Goal: Task Accomplishment & Management: Manage account settings

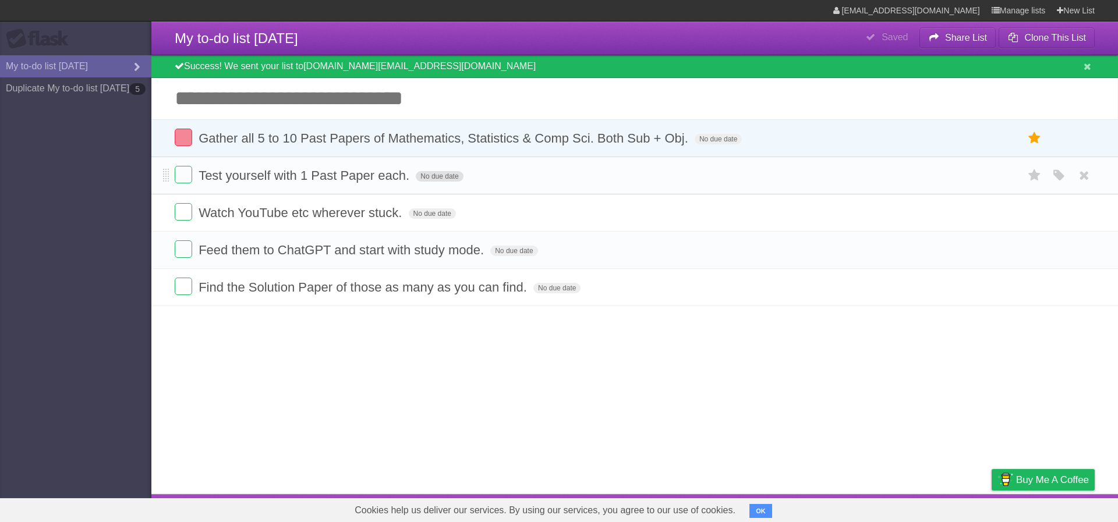
click at [439, 174] on span "No due date" at bounding box center [439, 176] width 47 height 10
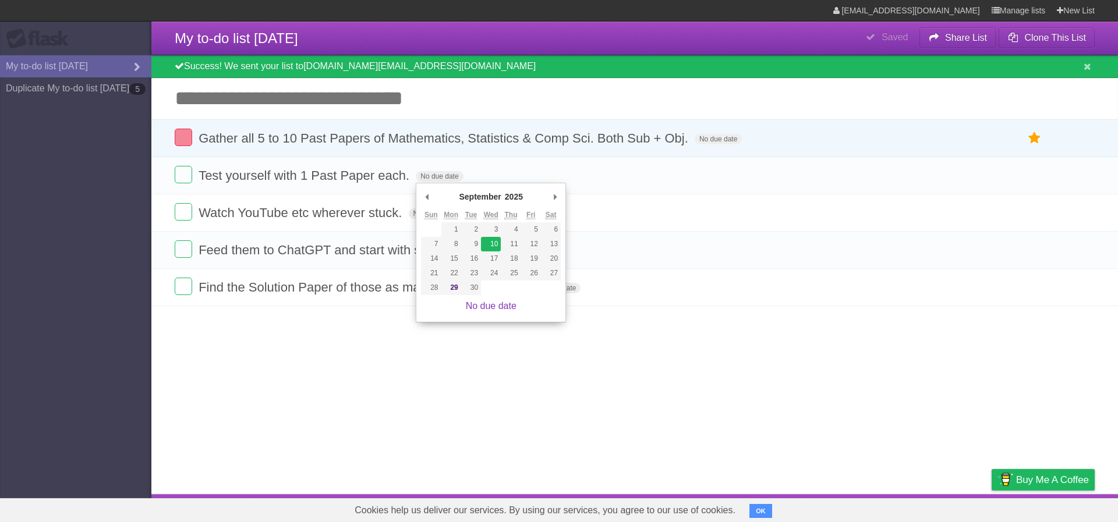
type span "[DATE]"
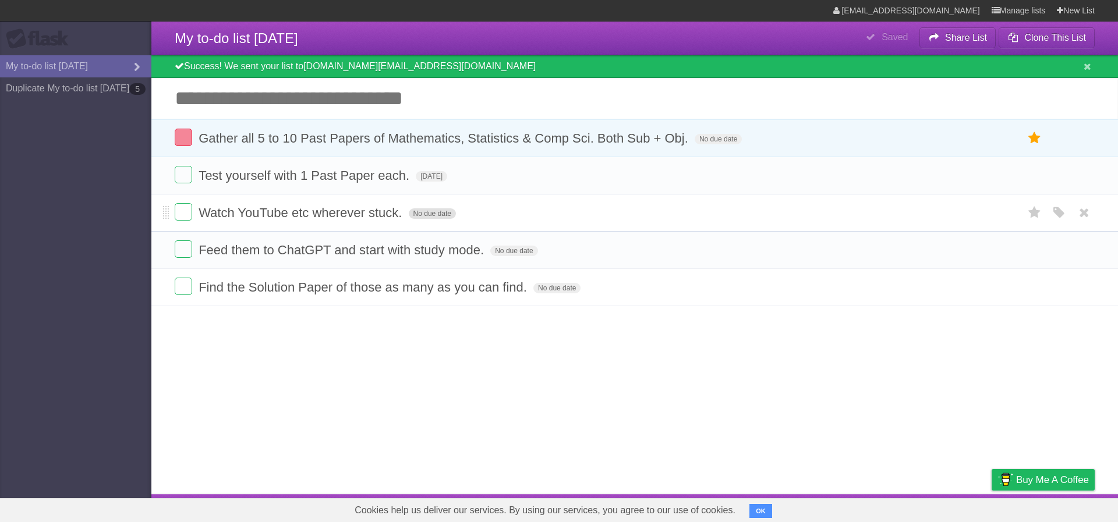
click at [430, 219] on span "No due date" at bounding box center [432, 213] width 47 height 10
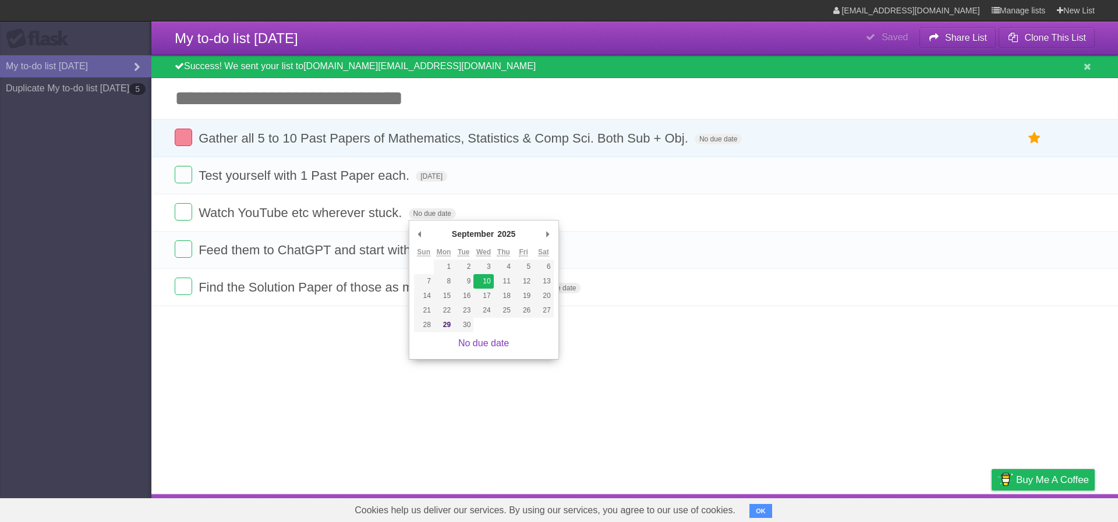
type span "[DATE]"
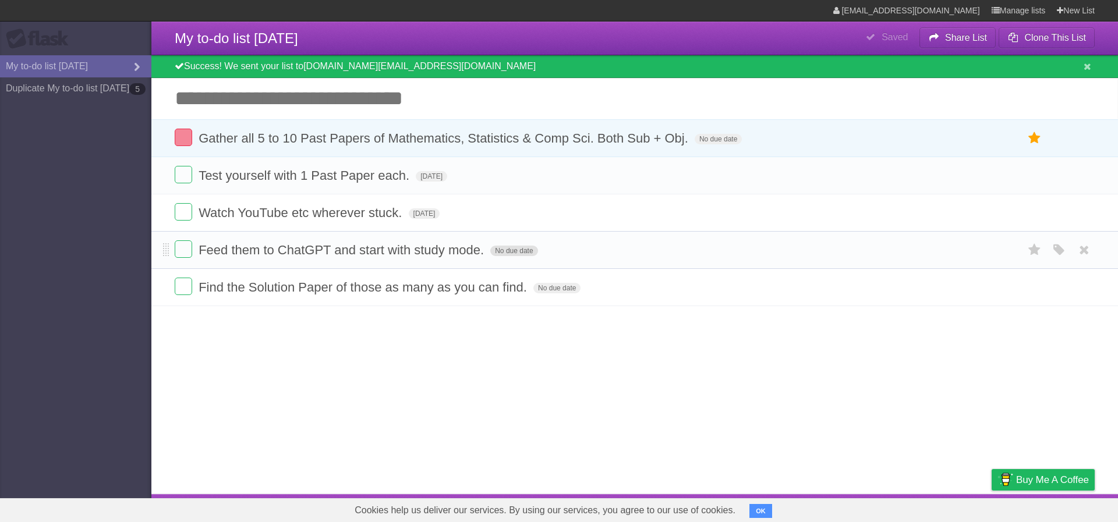
click at [509, 254] on span "No due date" at bounding box center [513, 251] width 47 height 10
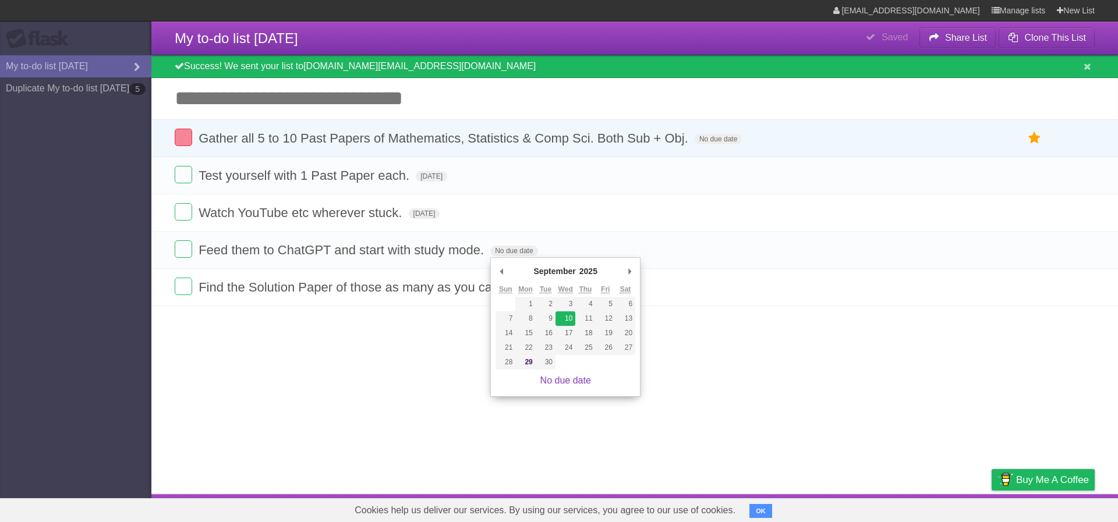
type span "[DATE]"
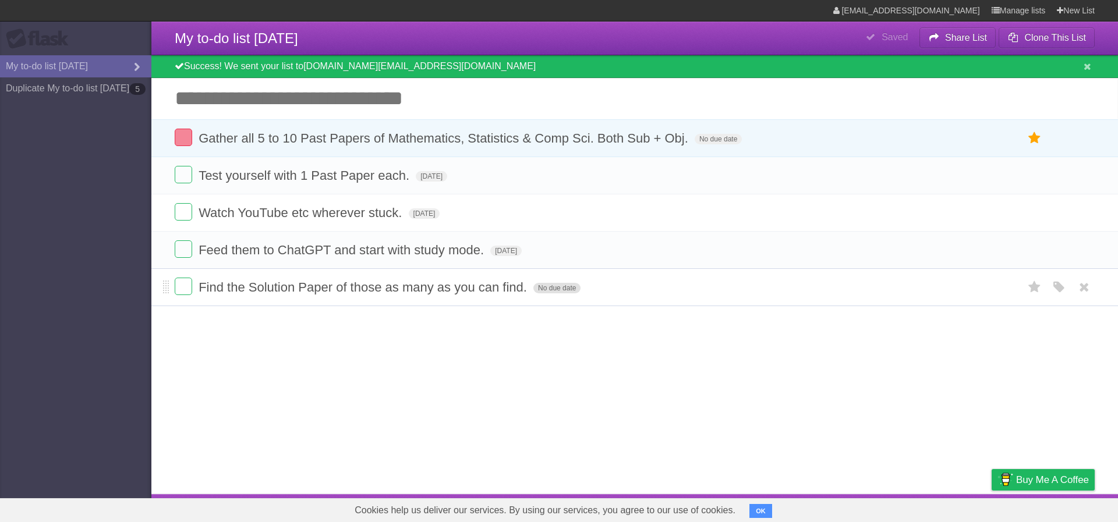
click at [564, 290] on span "No due date" at bounding box center [556, 288] width 47 height 10
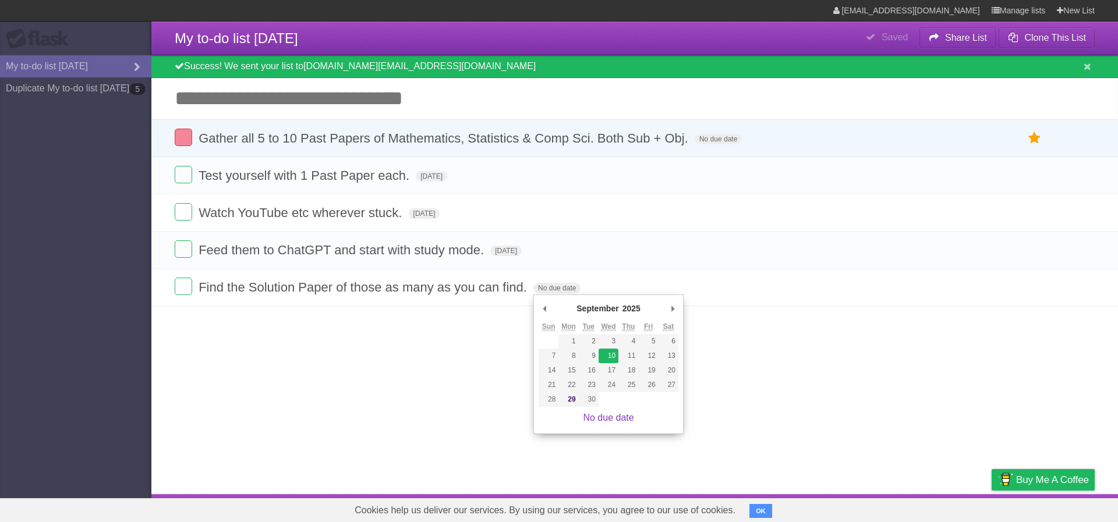
type span "[DATE]"
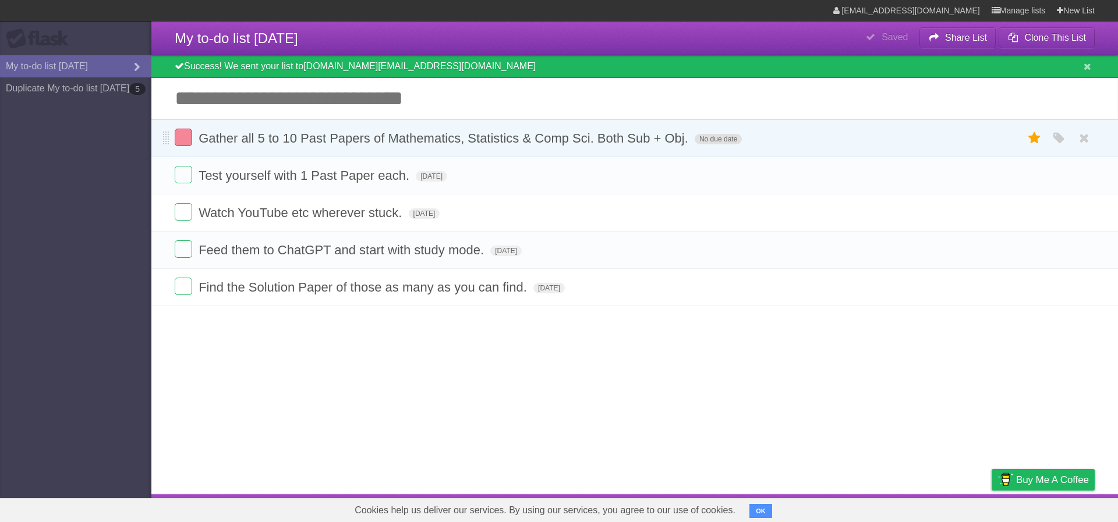
click at [712, 140] on span "No due date" at bounding box center [718, 139] width 47 height 10
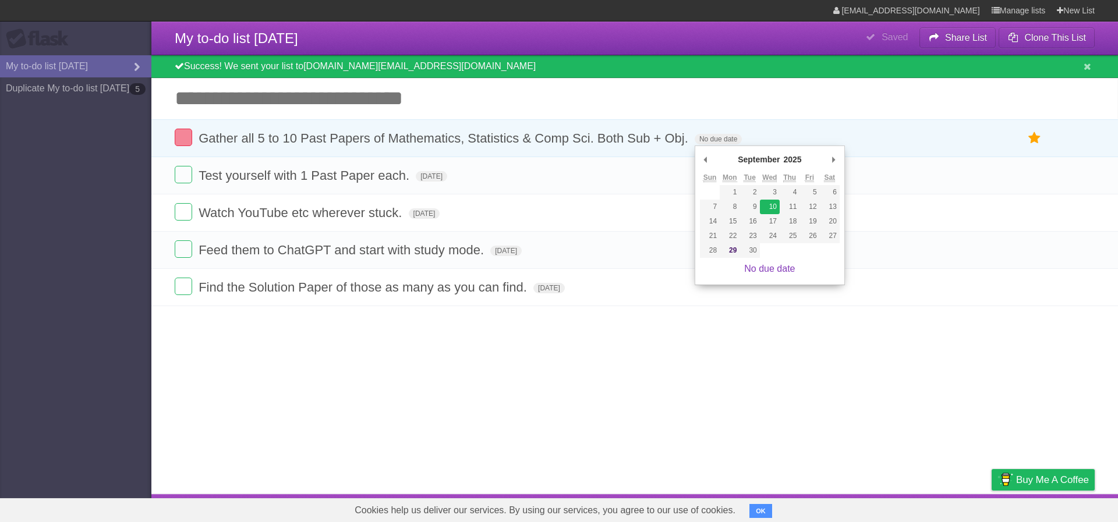
type span "[DATE]"
